Goal: Task Accomplishment & Management: Complete application form

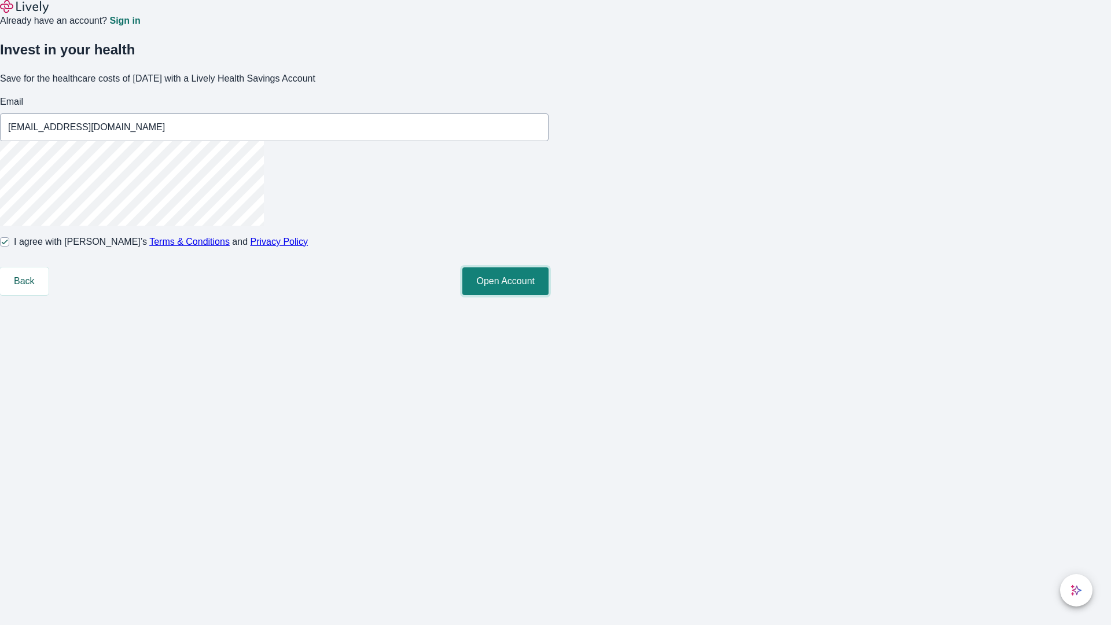
click at [548, 295] on button "Open Account" at bounding box center [505, 281] width 86 height 28
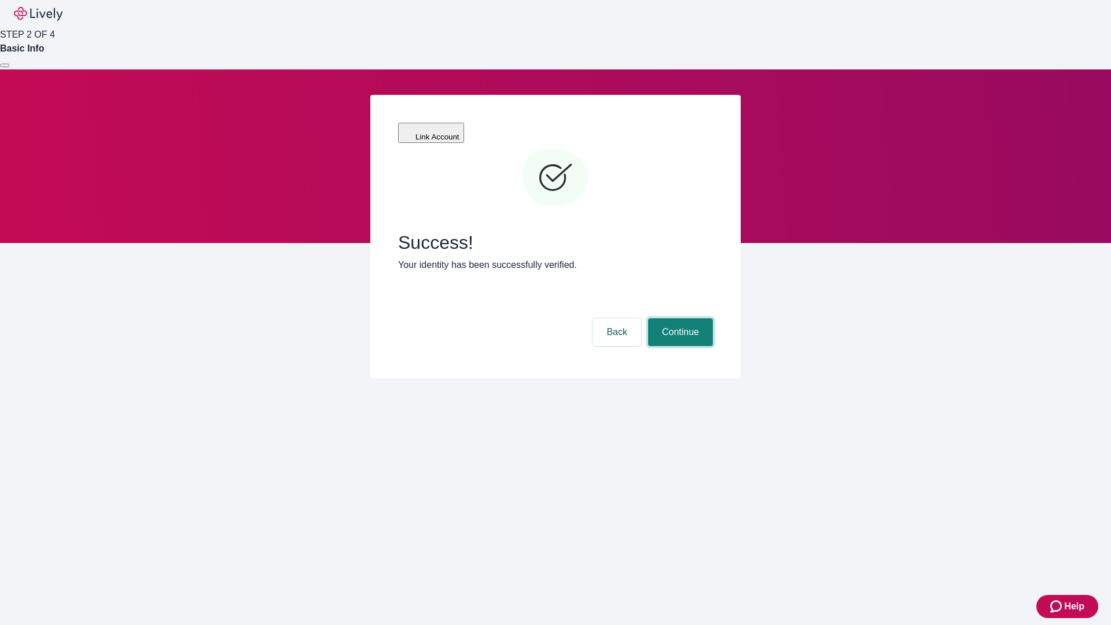
click at [679, 318] on button "Continue" at bounding box center [680, 332] width 65 height 28
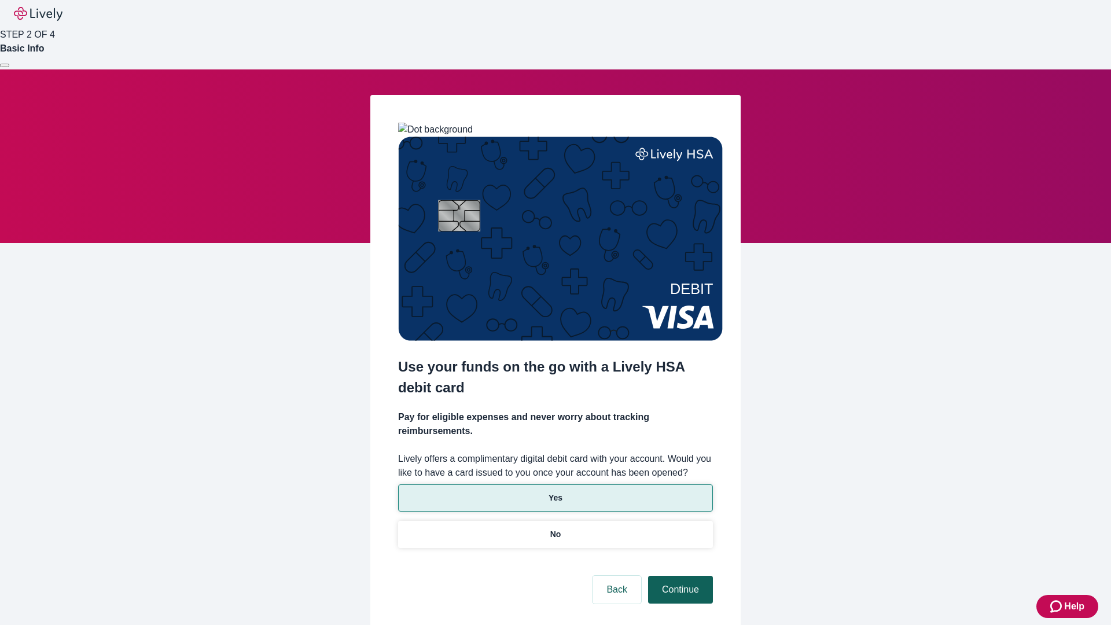
click at [555, 492] on p "Yes" at bounding box center [555, 498] width 14 height 12
click at [679, 576] on button "Continue" at bounding box center [680, 590] width 65 height 28
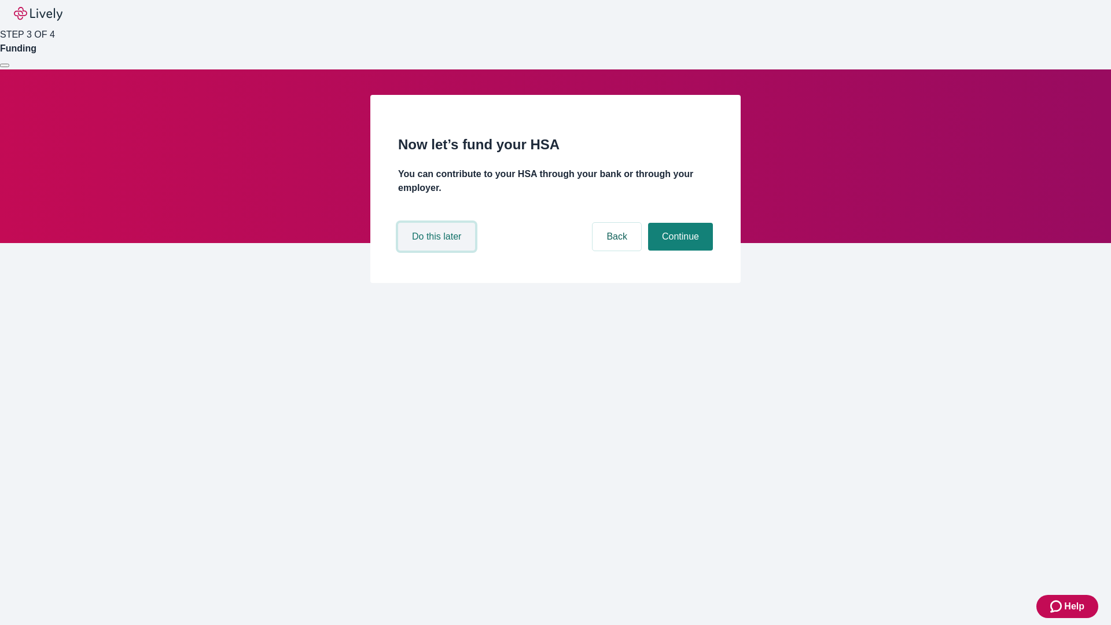
click at [438, 251] on button "Do this later" at bounding box center [436, 237] width 77 height 28
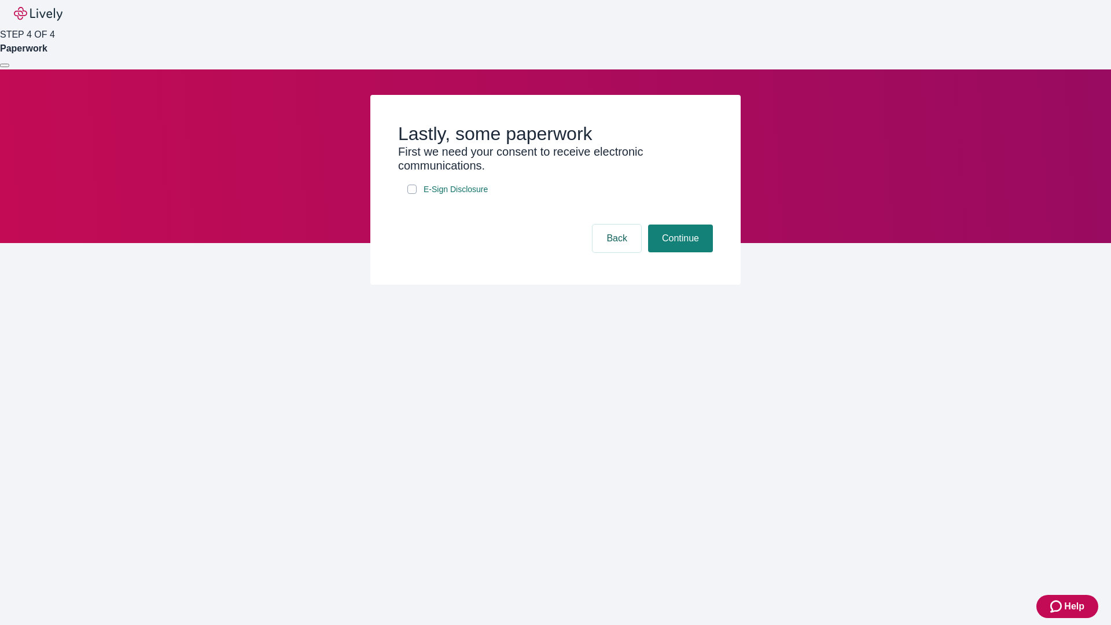
click at [412, 194] on input "E-Sign Disclosure" at bounding box center [411, 189] width 9 height 9
checkbox input "true"
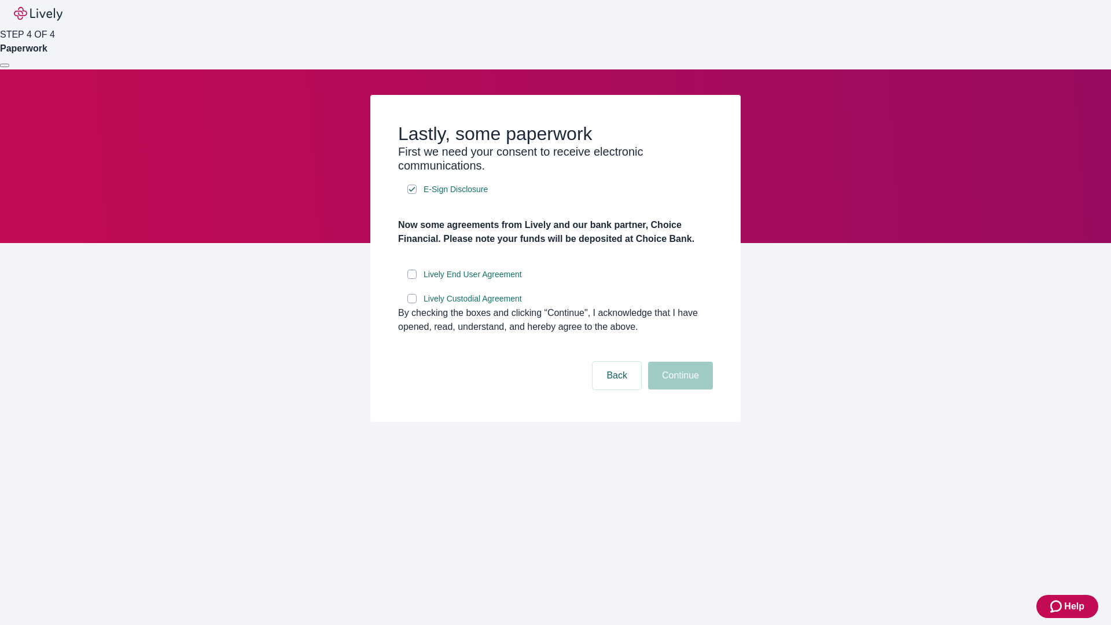
click at [412, 279] on input "Lively End User Agreement" at bounding box center [411, 274] width 9 height 9
checkbox input "true"
click at [412, 303] on input "Lively Custodial Agreement" at bounding box center [411, 298] width 9 height 9
checkbox input "true"
click at [679, 389] on button "Continue" at bounding box center [680, 376] width 65 height 28
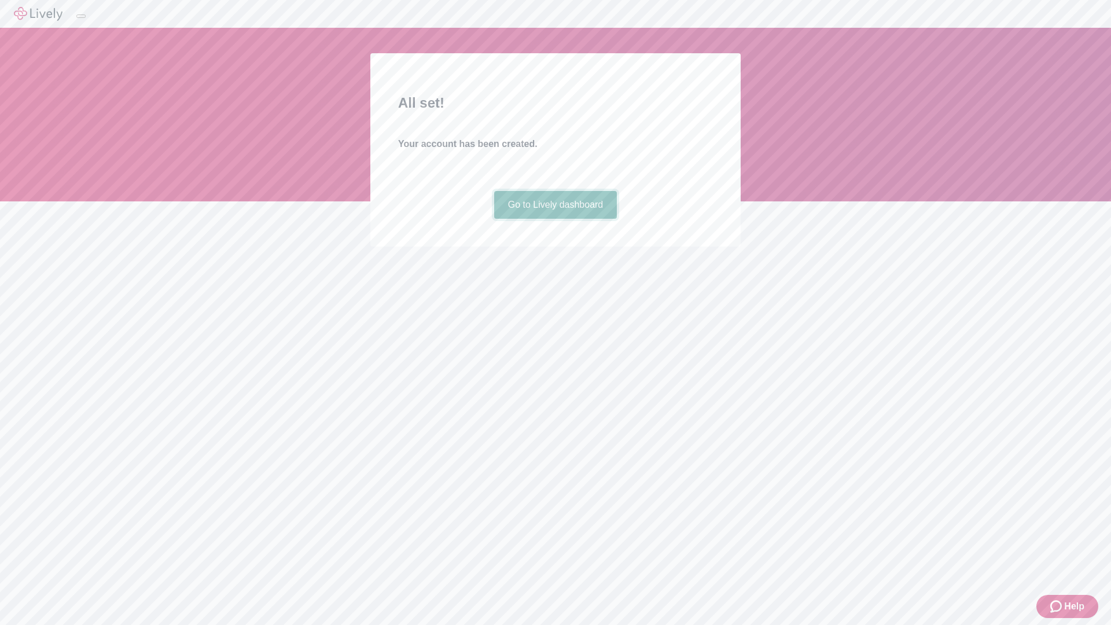
click at [555, 219] on link "Go to Lively dashboard" at bounding box center [555, 205] width 123 height 28
